Goal: Information Seeking & Learning: Learn about a topic

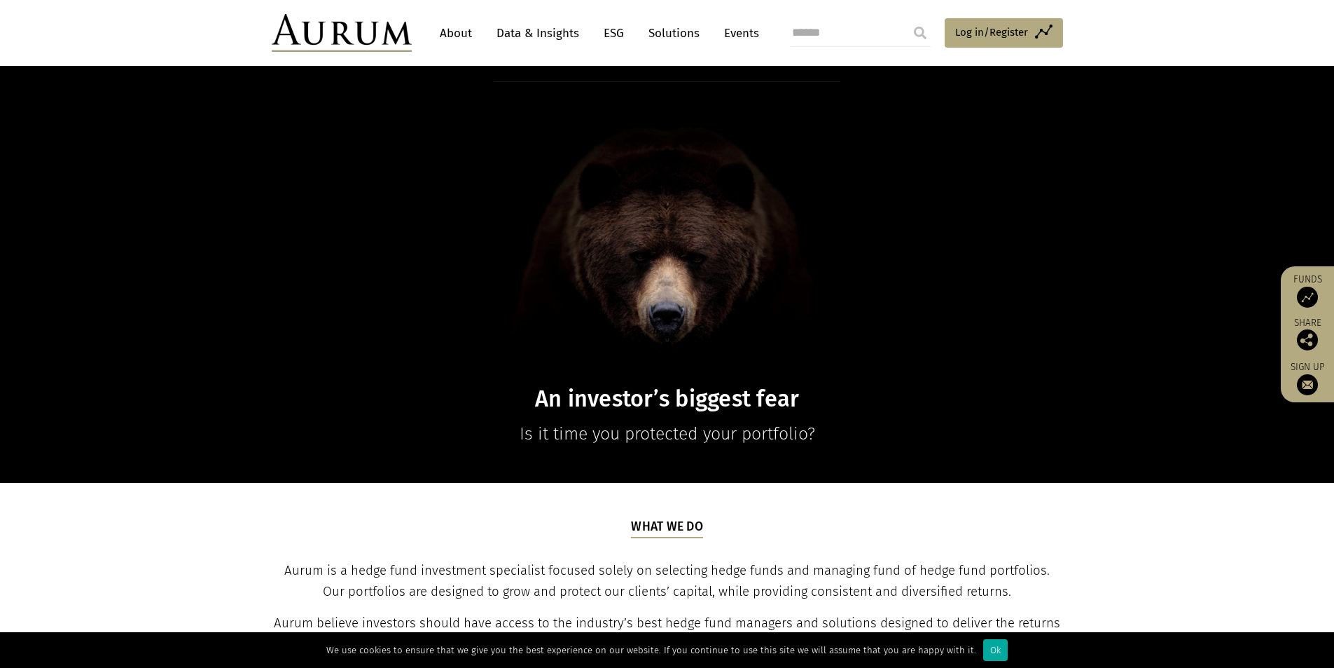
scroll to position [70, 0]
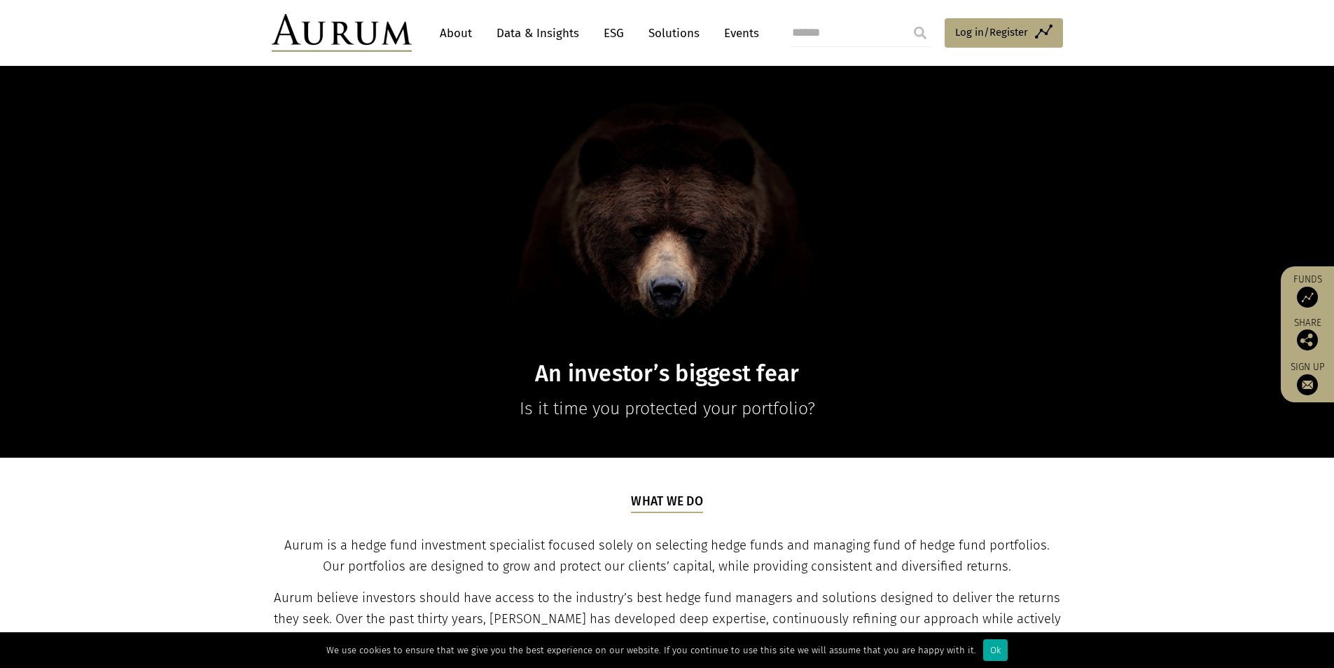
click at [464, 38] on link "About" at bounding box center [456, 33] width 46 height 26
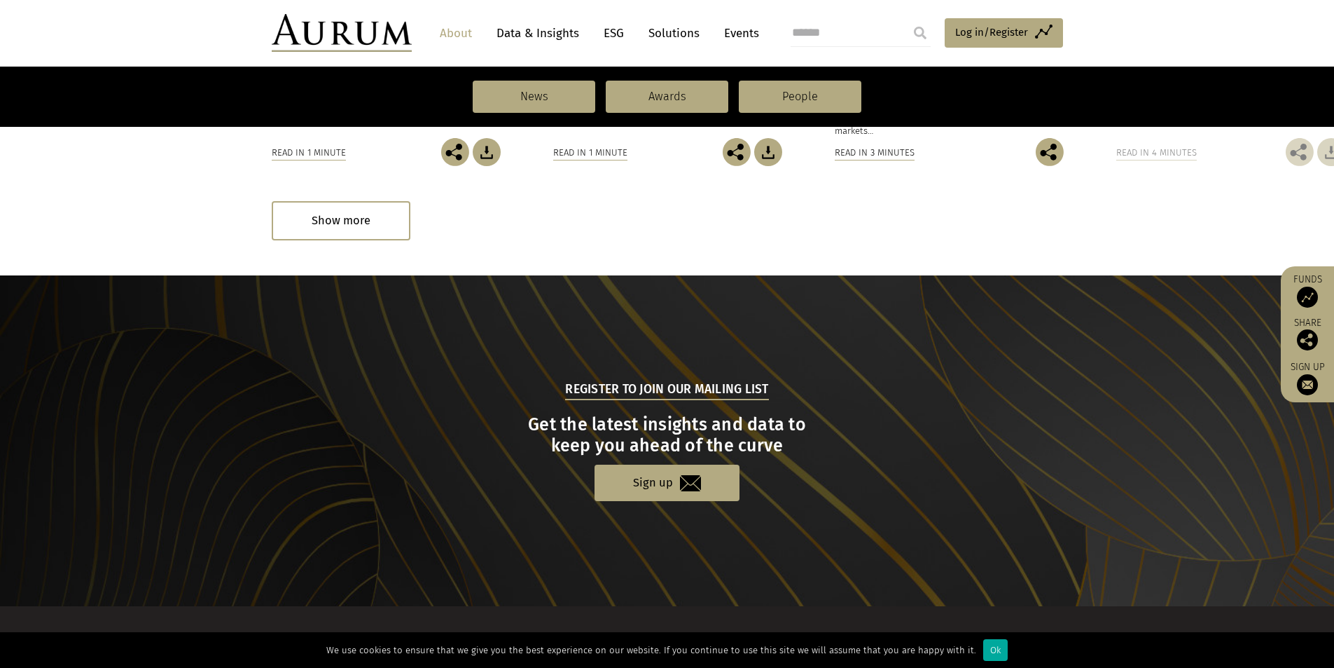
scroll to position [1331, 0]
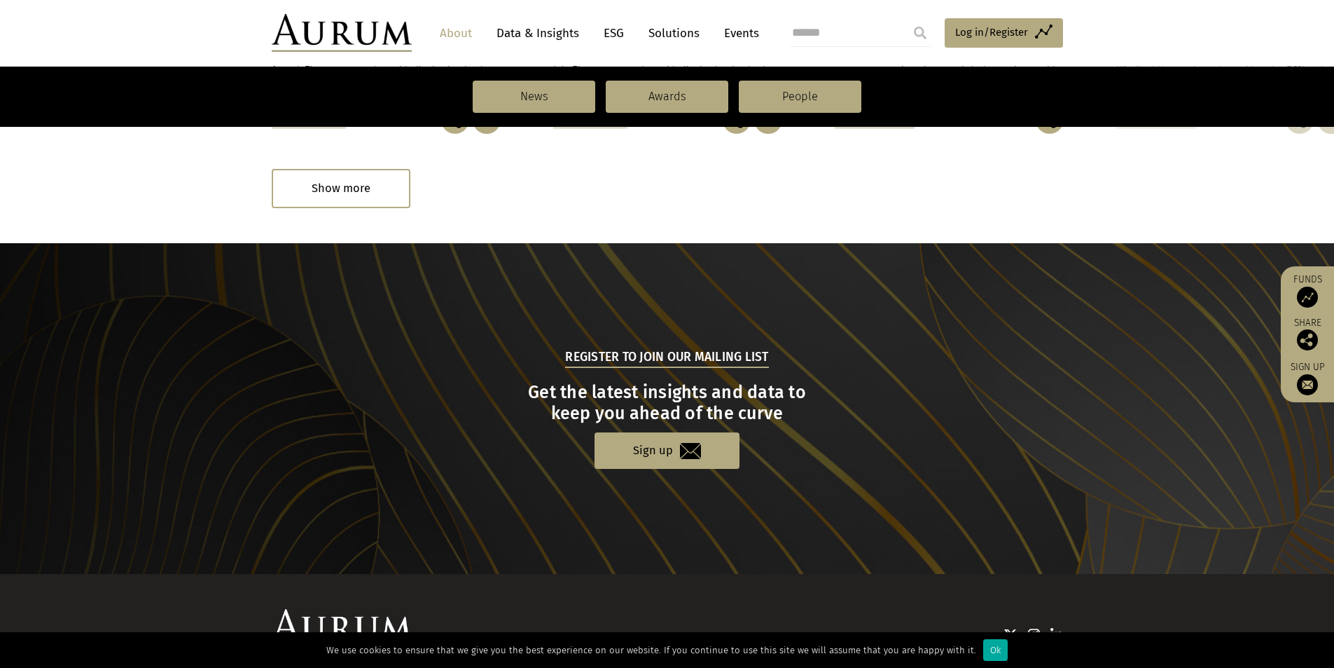
click at [527, 44] on link "Data & Insights" at bounding box center [538, 33] width 97 height 26
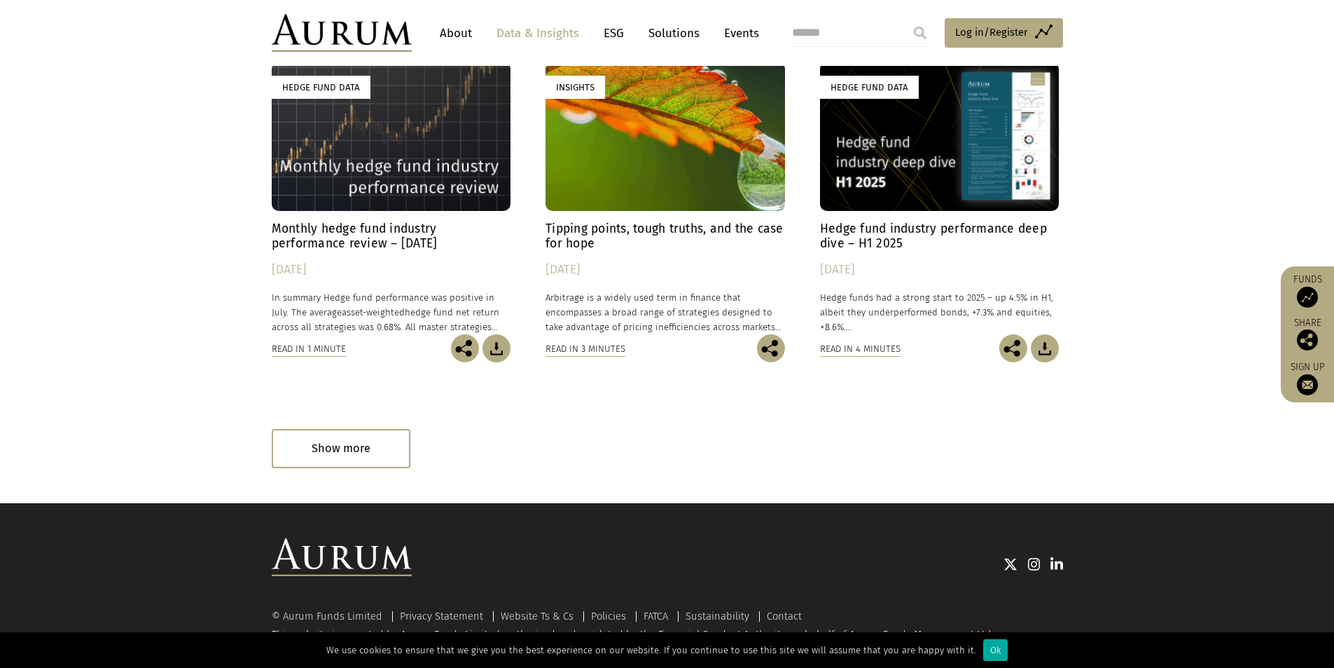
scroll to position [803, 0]
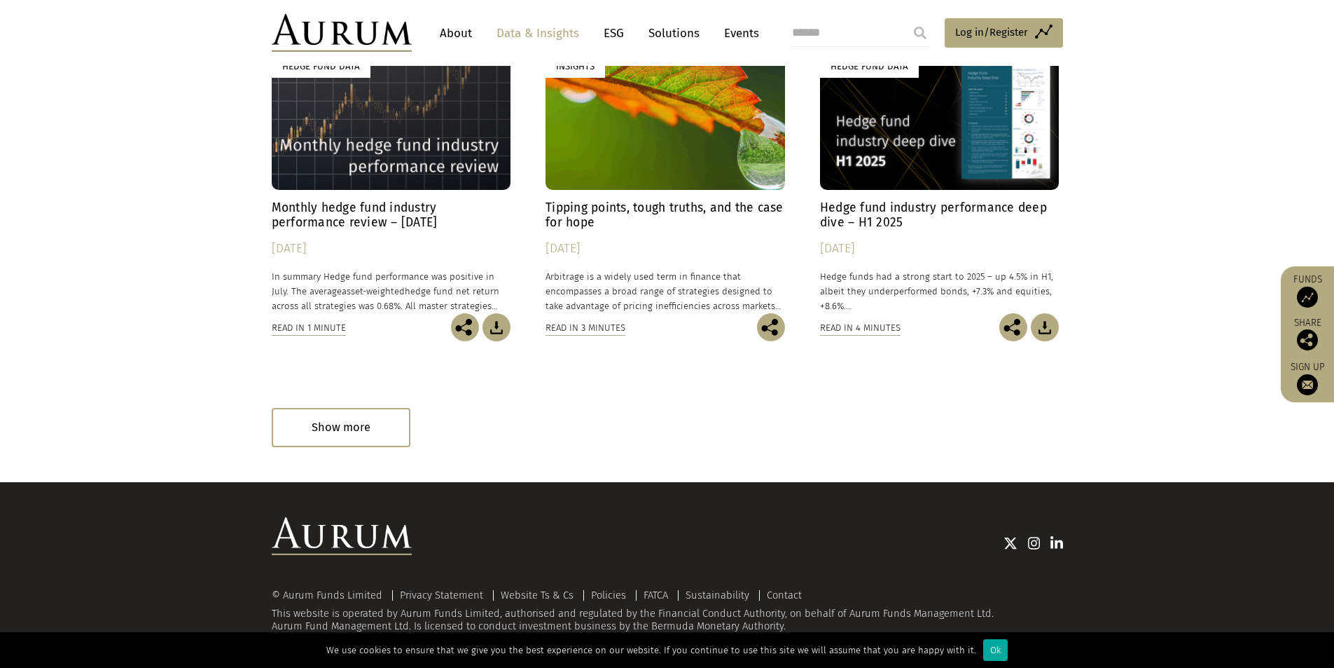
click at [457, 26] on link "About" at bounding box center [456, 33] width 46 height 26
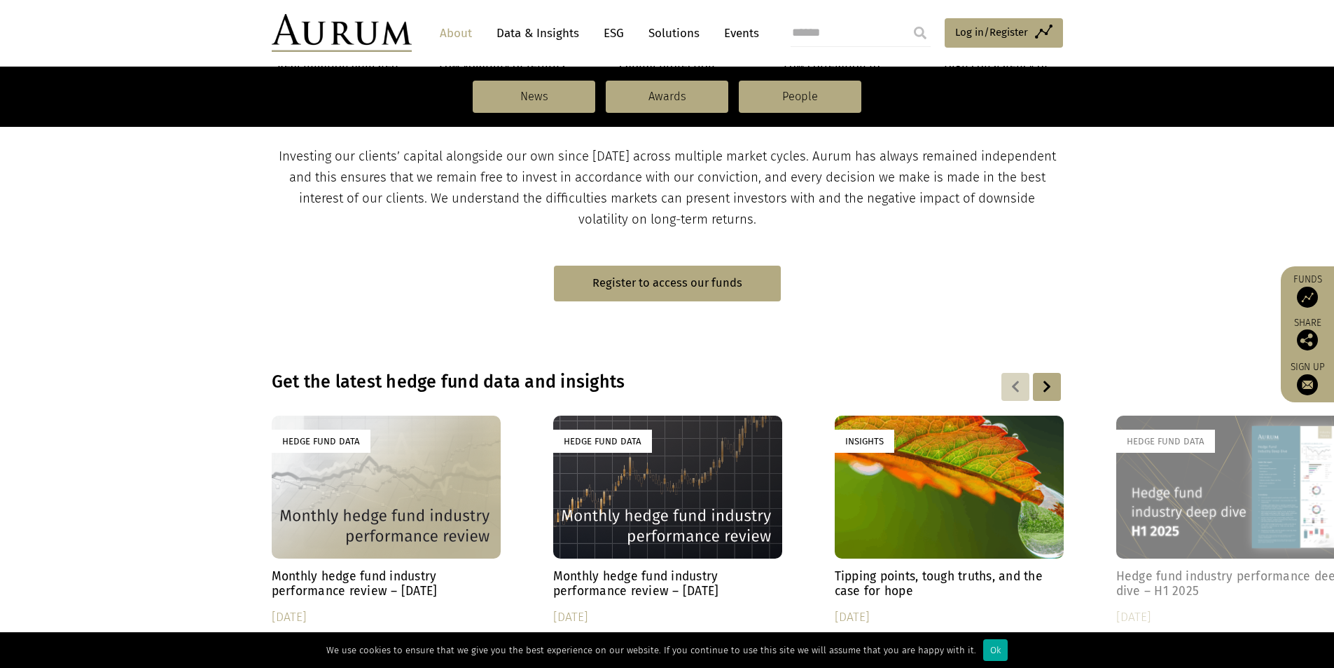
scroll to position [841, 0]
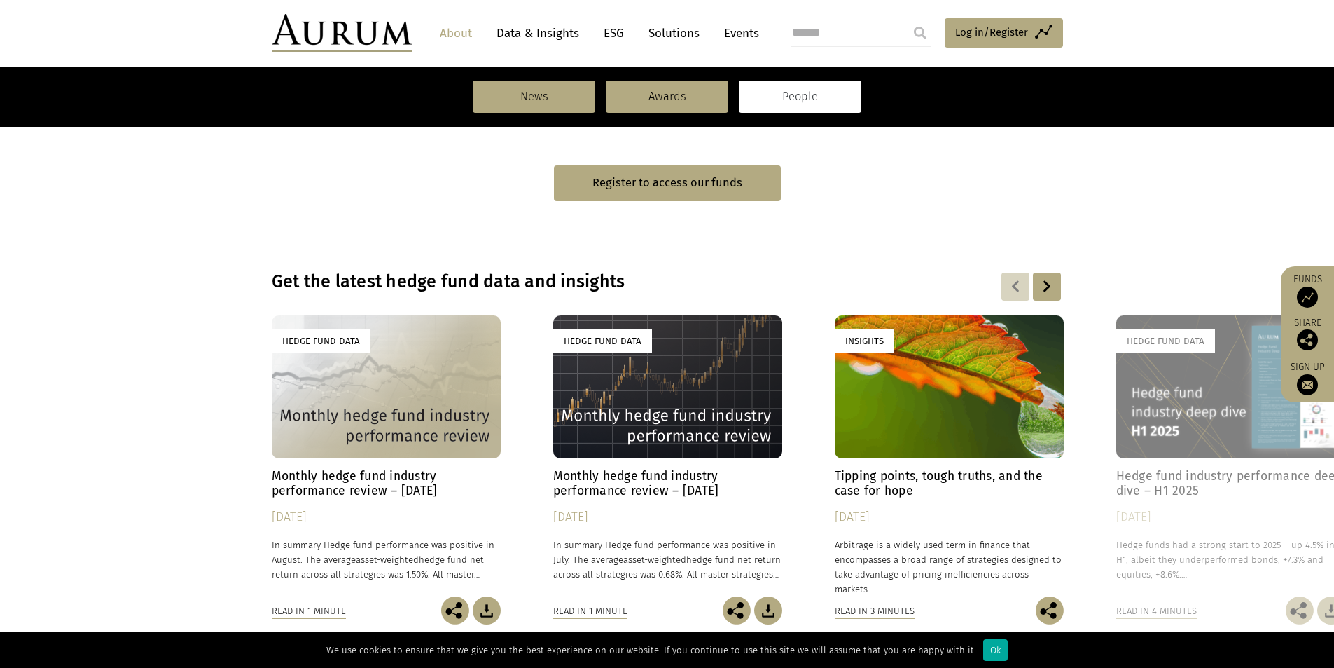
click at [791, 85] on link "People" at bounding box center [800, 97] width 123 height 32
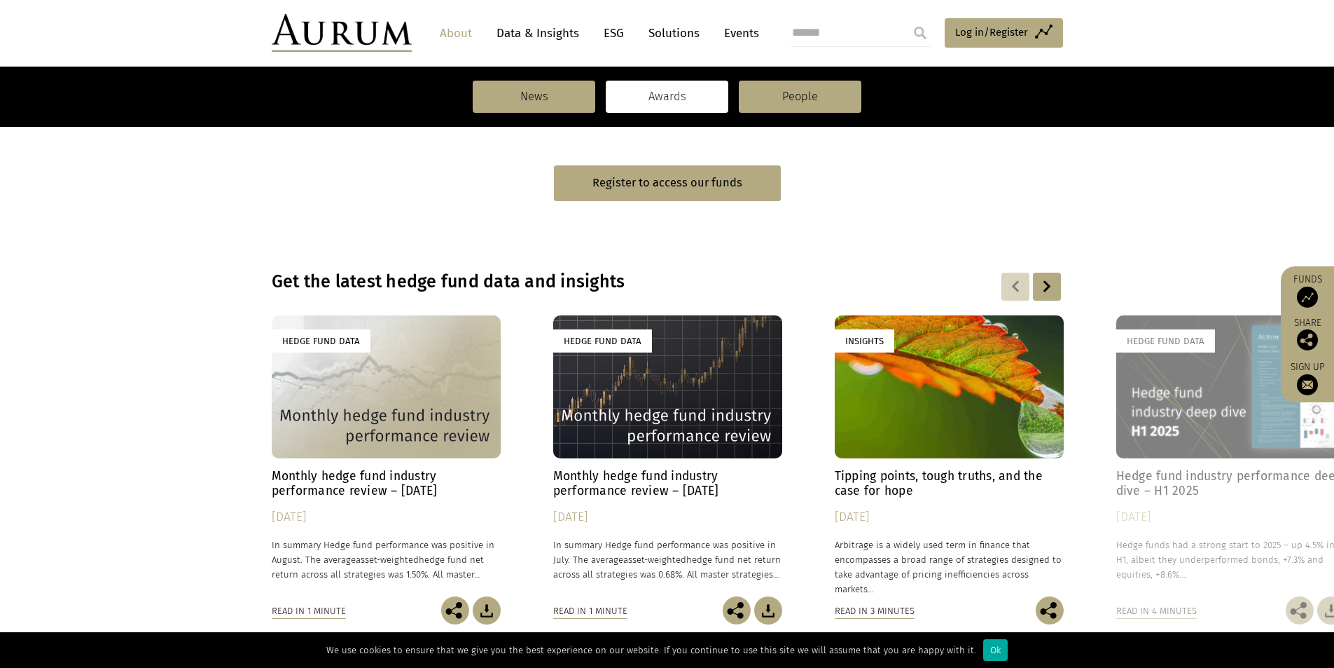
click at [672, 99] on link "Awards" at bounding box center [667, 97] width 123 height 32
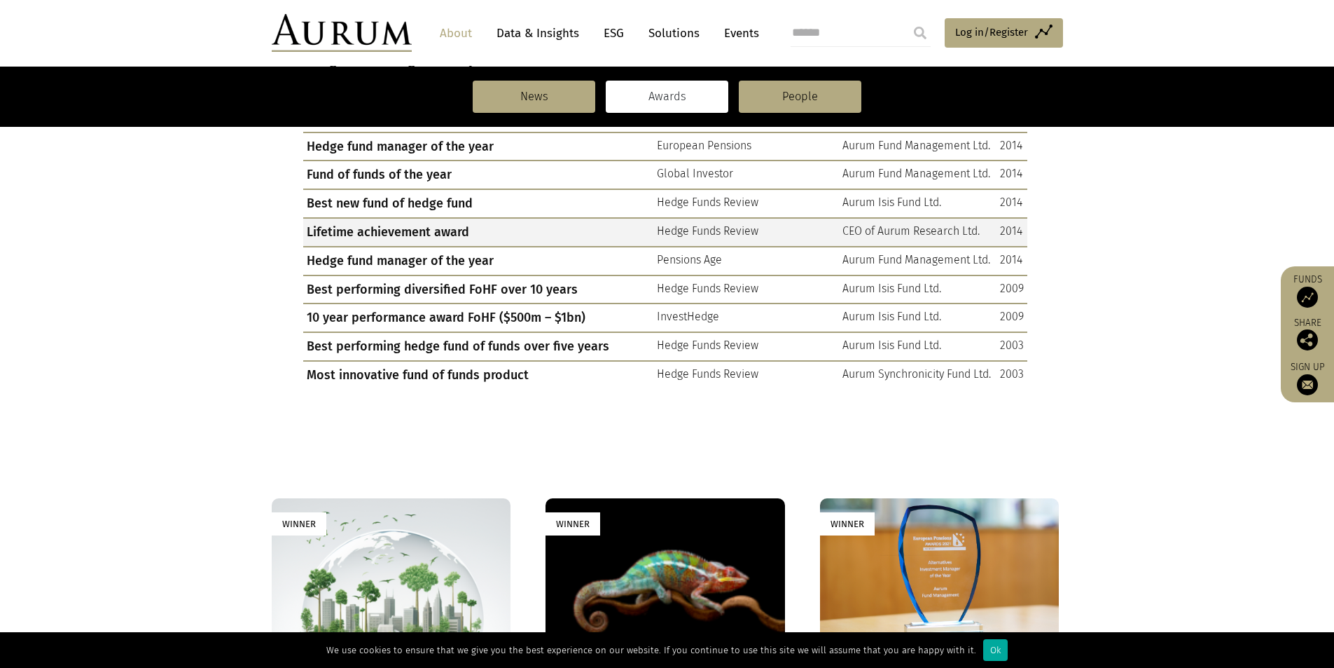
scroll to position [1401, 0]
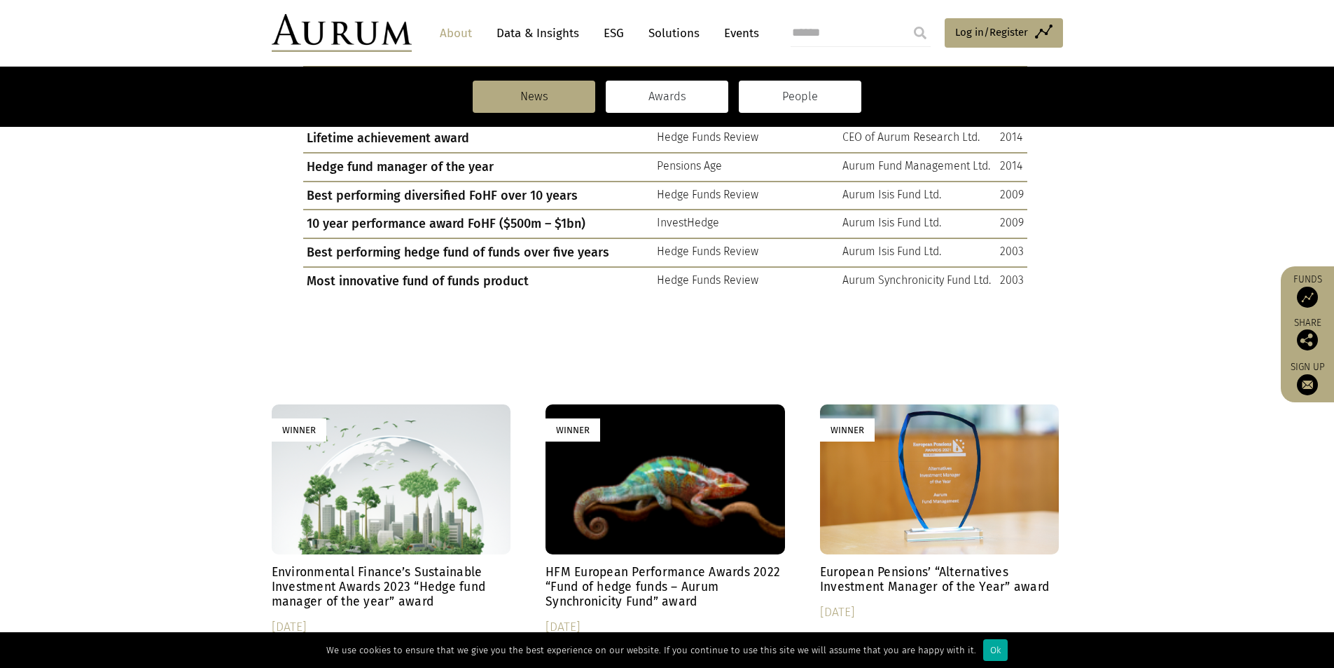
click at [784, 112] on link "People" at bounding box center [800, 97] width 123 height 32
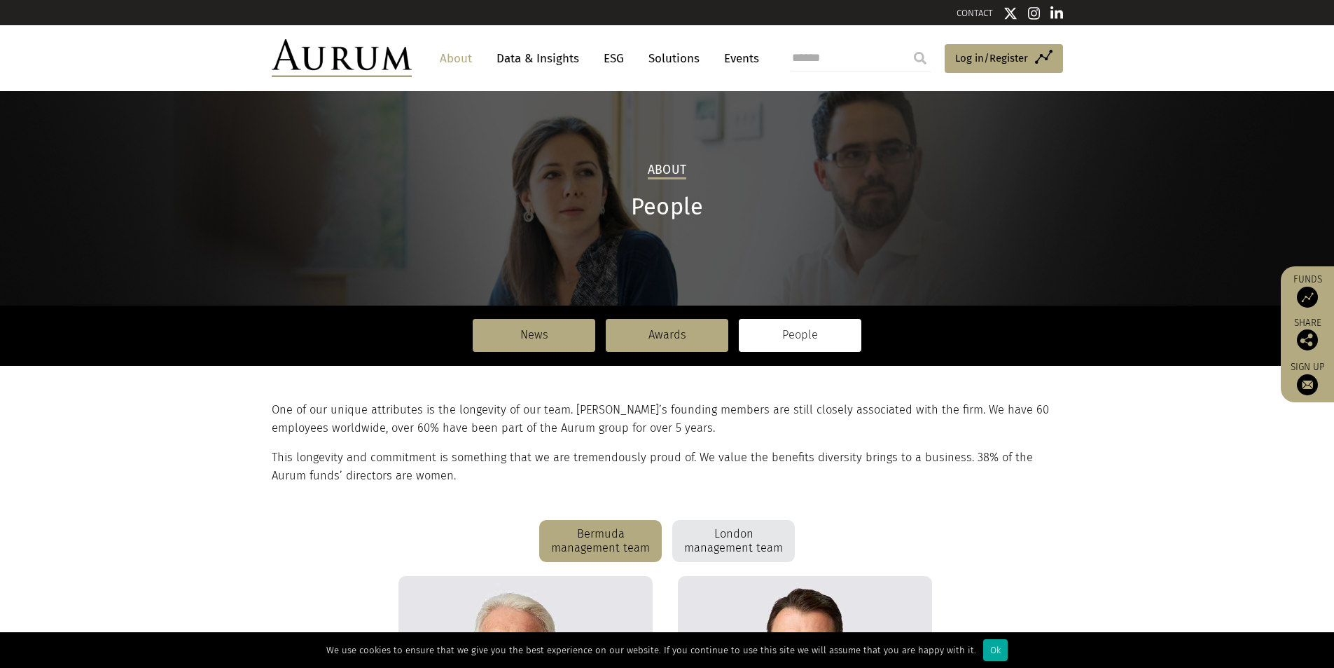
click at [457, 68] on link "About" at bounding box center [456, 59] width 46 height 26
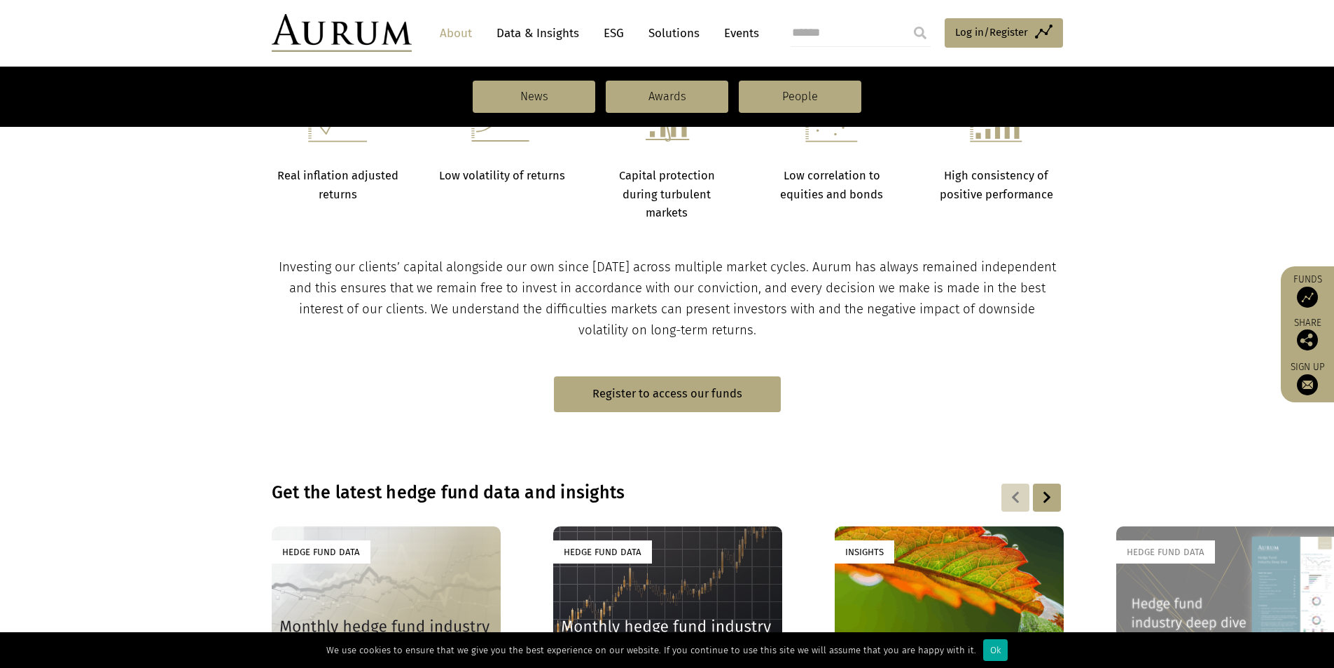
scroll to position [630, 0]
click at [542, 39] on link "Data & Insights" at bounding box center [538, 33] width 97 height 26
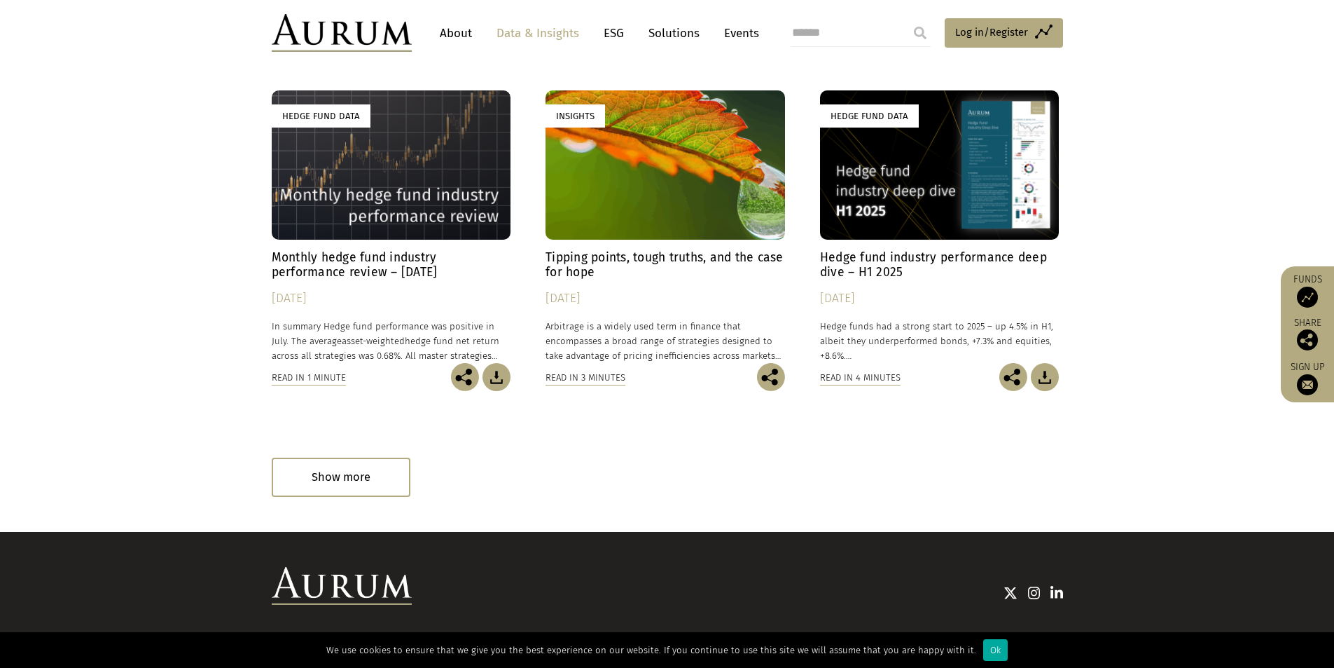
scroll to position [803, 0]
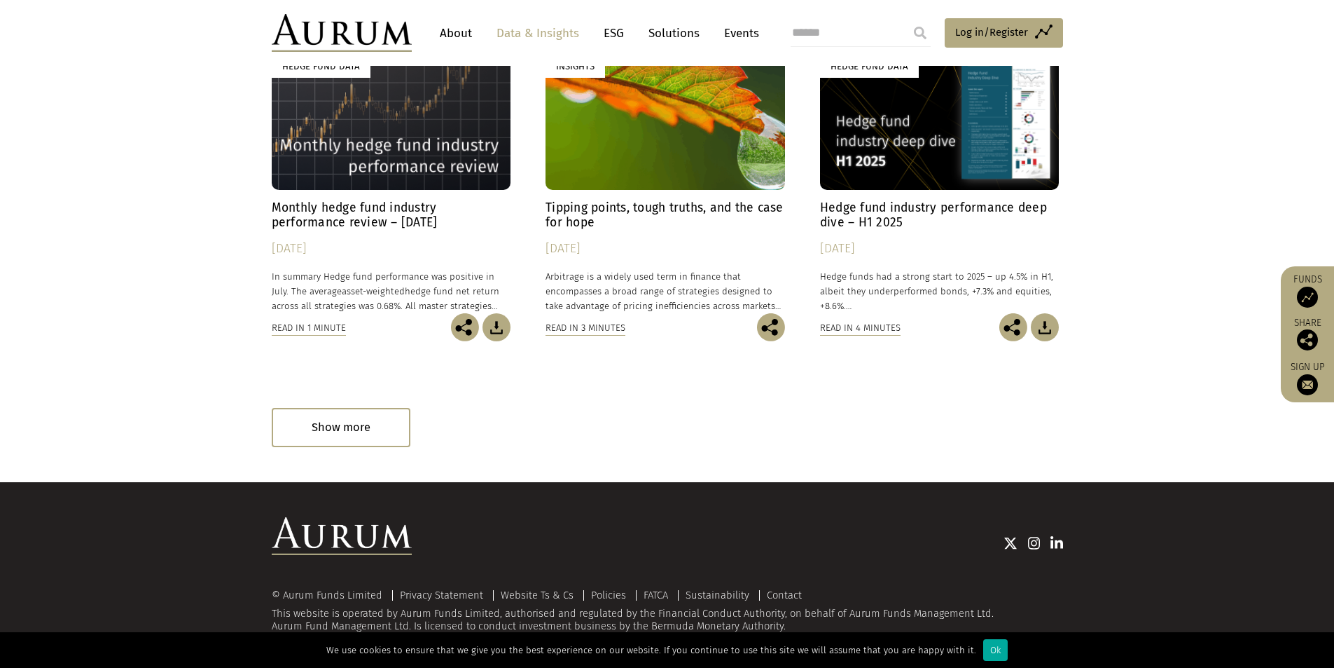
click at [327, 404] on div "**********" at bounding box center [668, 42] width 792 height 808
click at [318, 427] on div "Show more" at bounding box center [341, 427] width 139 height 39
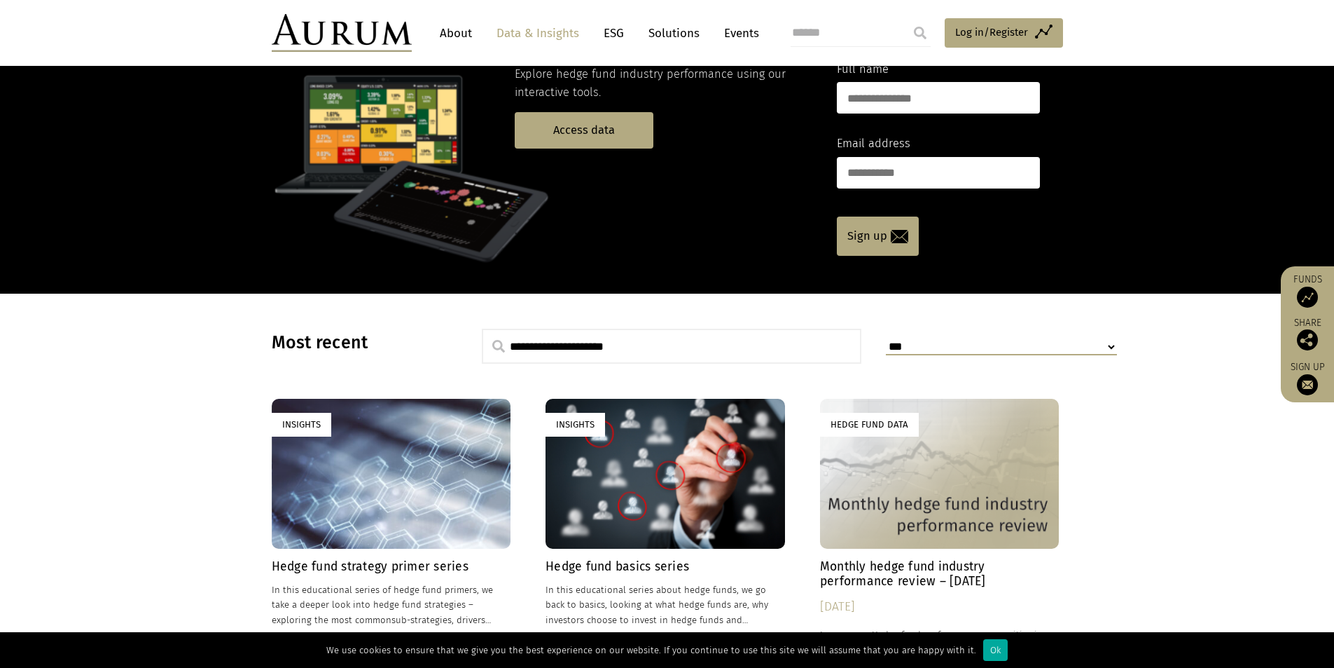
scroll to position [0, 0]
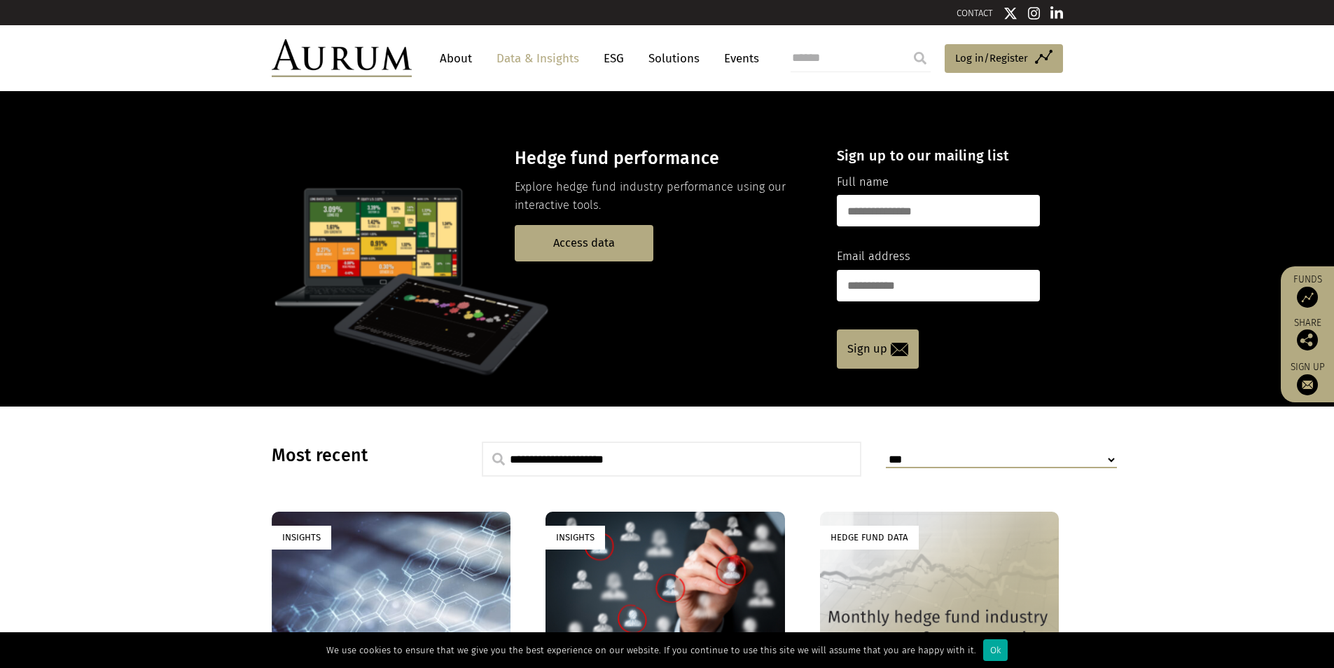
click at [464, 63] on link "About" at bounding box center [456, 59] width 46 height 26
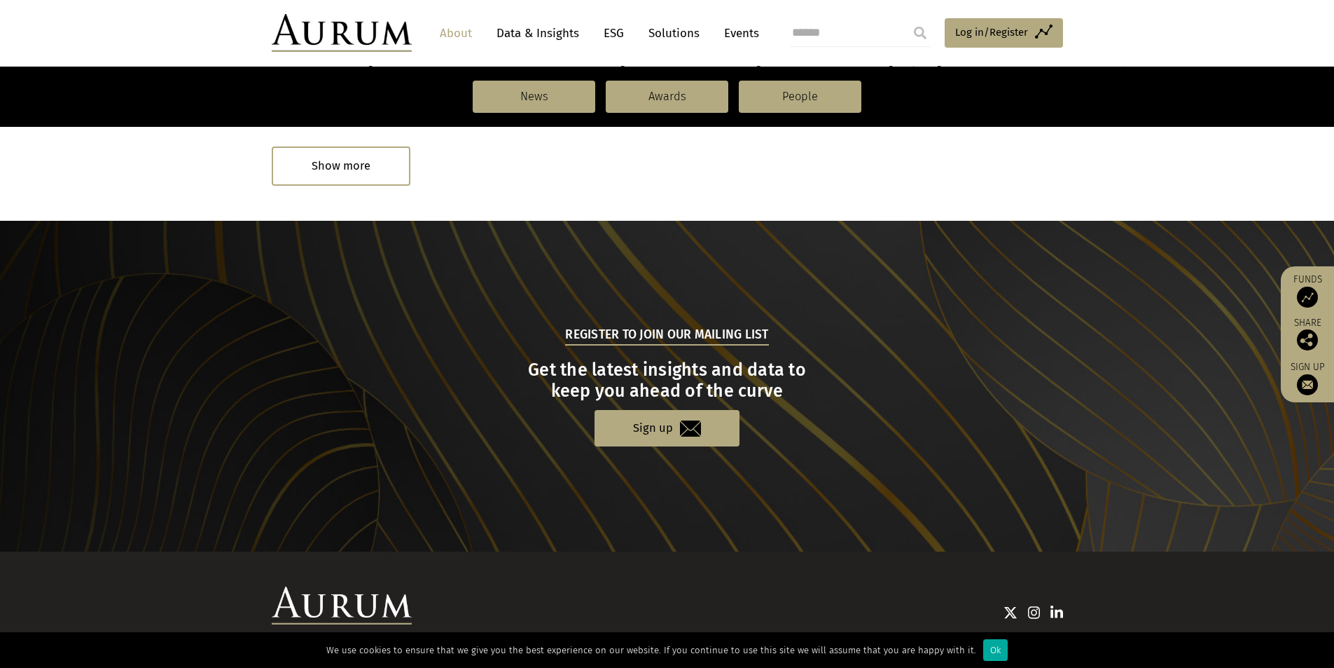
scroll to position [1213, 0]
